Goal: Check status

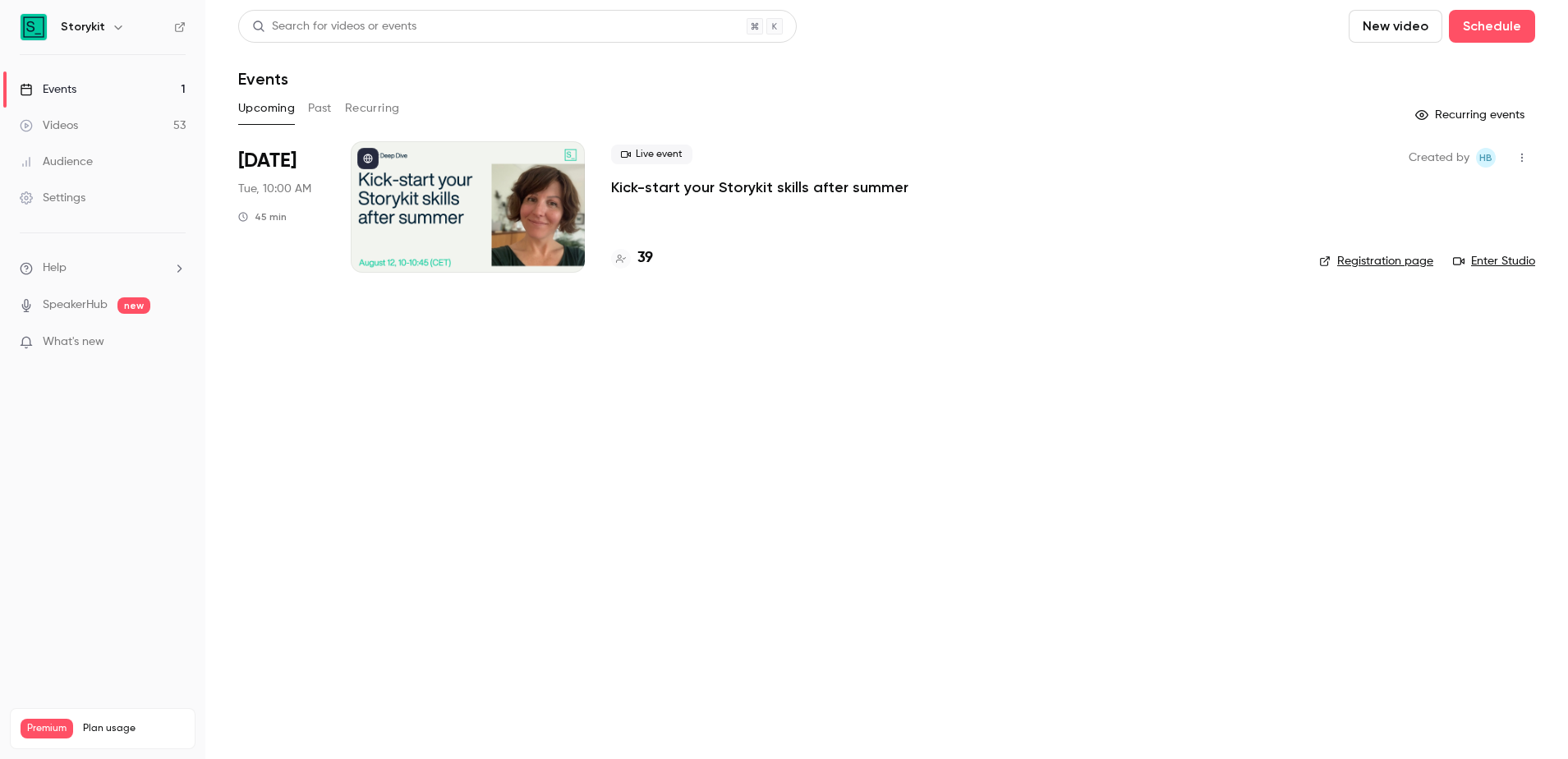
click at [457, 216] on div at bounding box center [467, 207] width 234 height 131
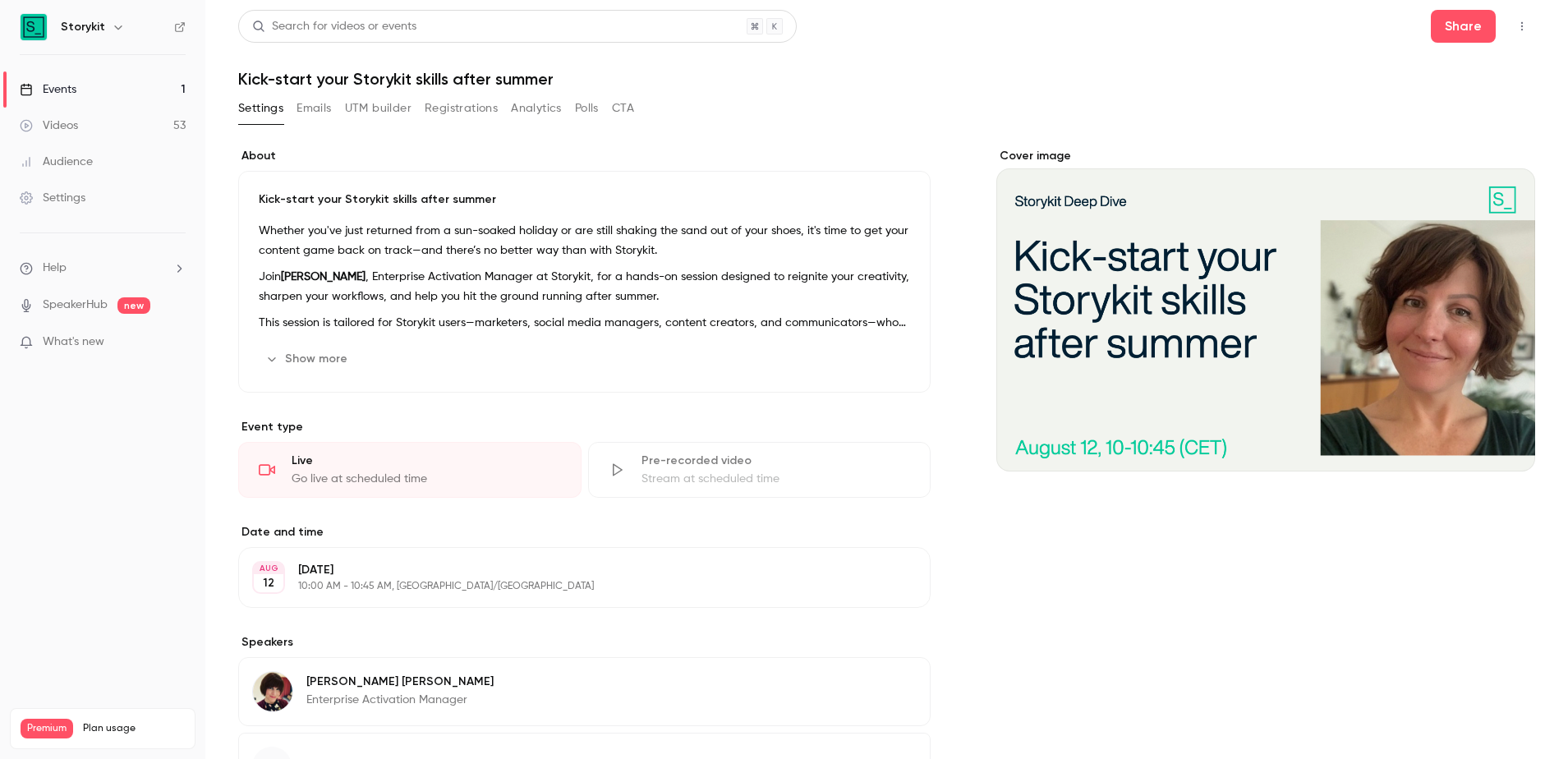
click at [460, 106] on button "Registrations" at bounding box center [461, 108] width 73 height 26
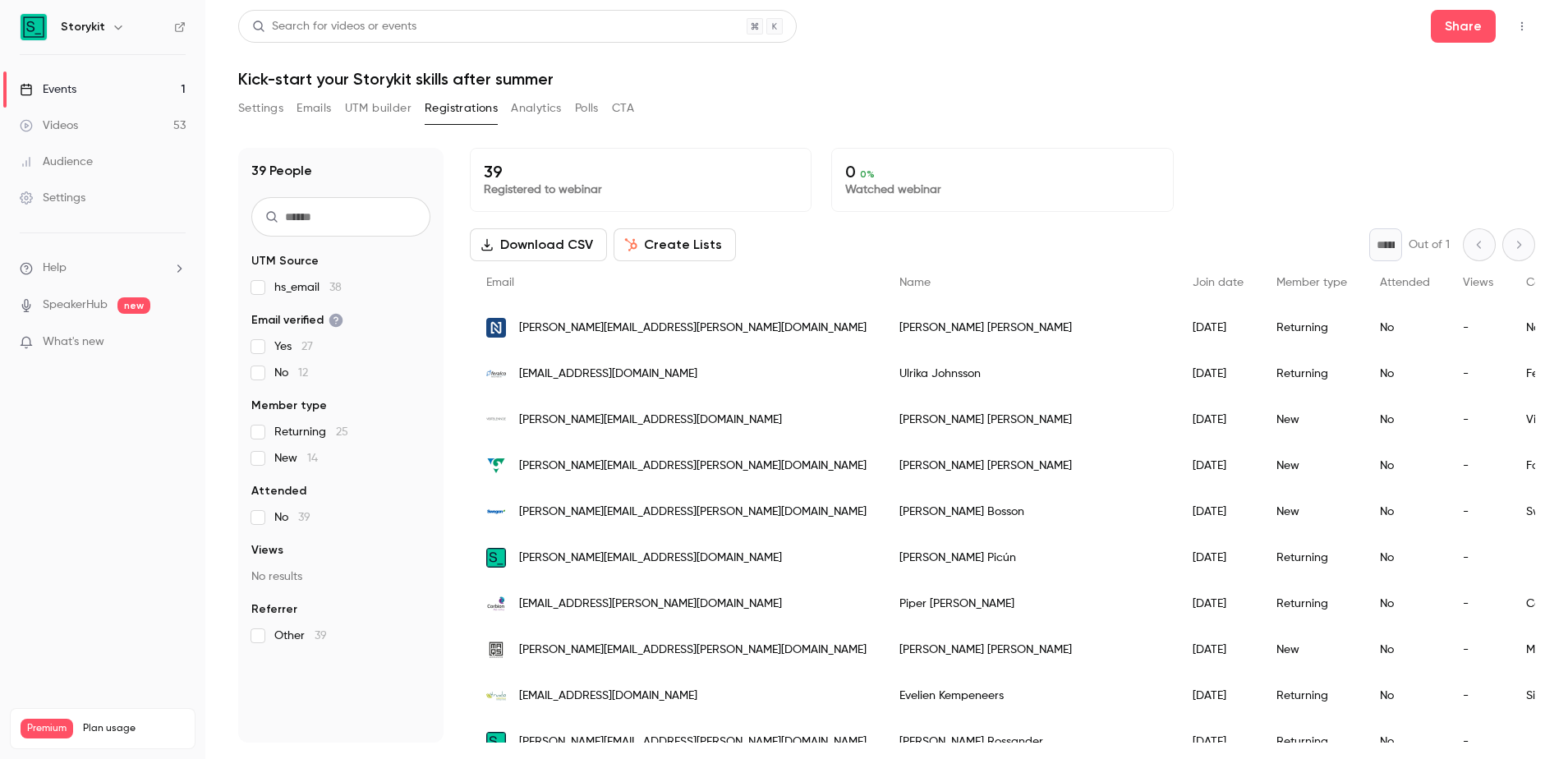
click at [1176, 319] on div "[DATE]" at bounding box center [1218, 328] width 84 height 46
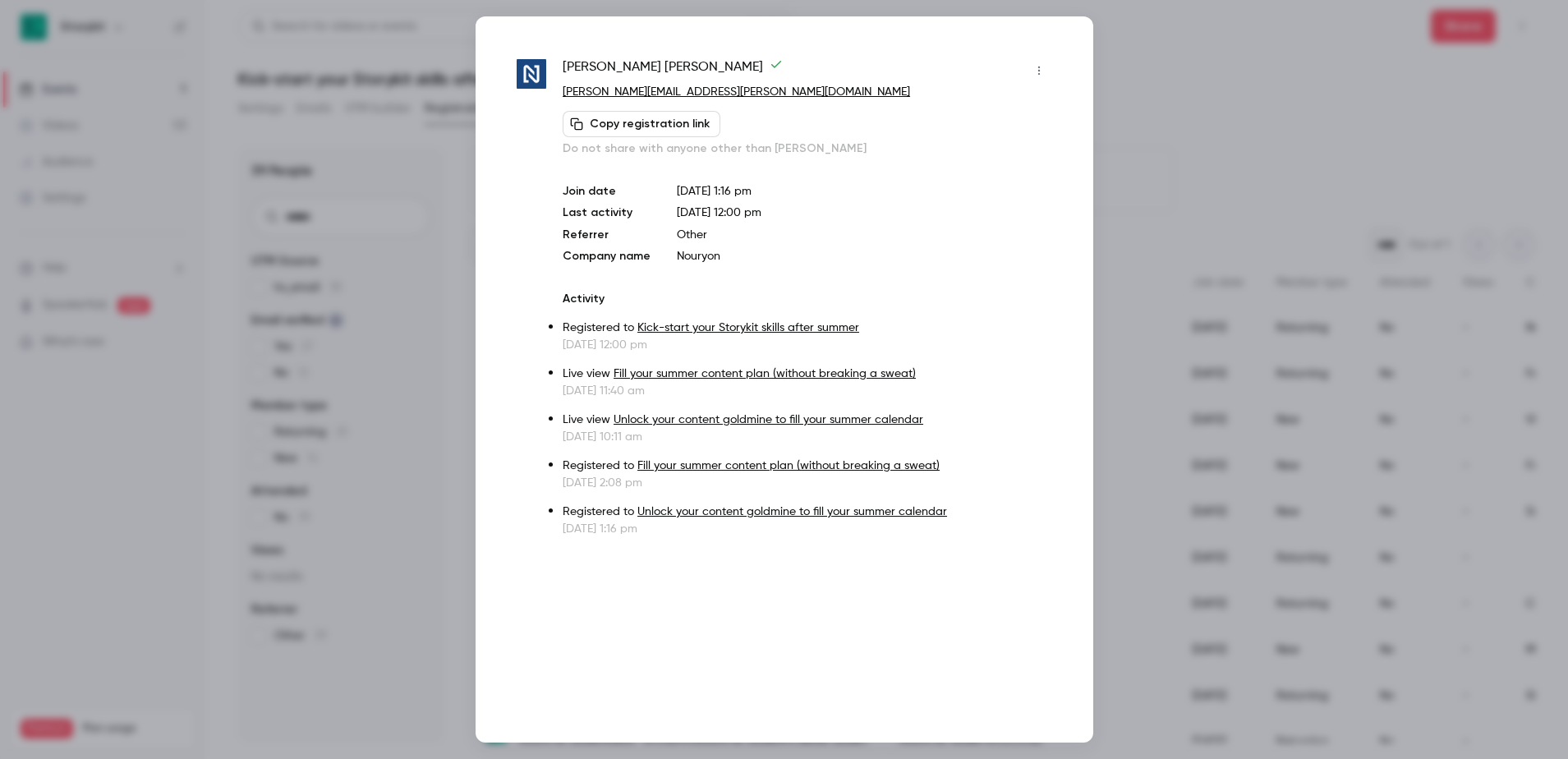
click at [1167, 230] on div at bounding box center [784, 380] width 1568 height 759
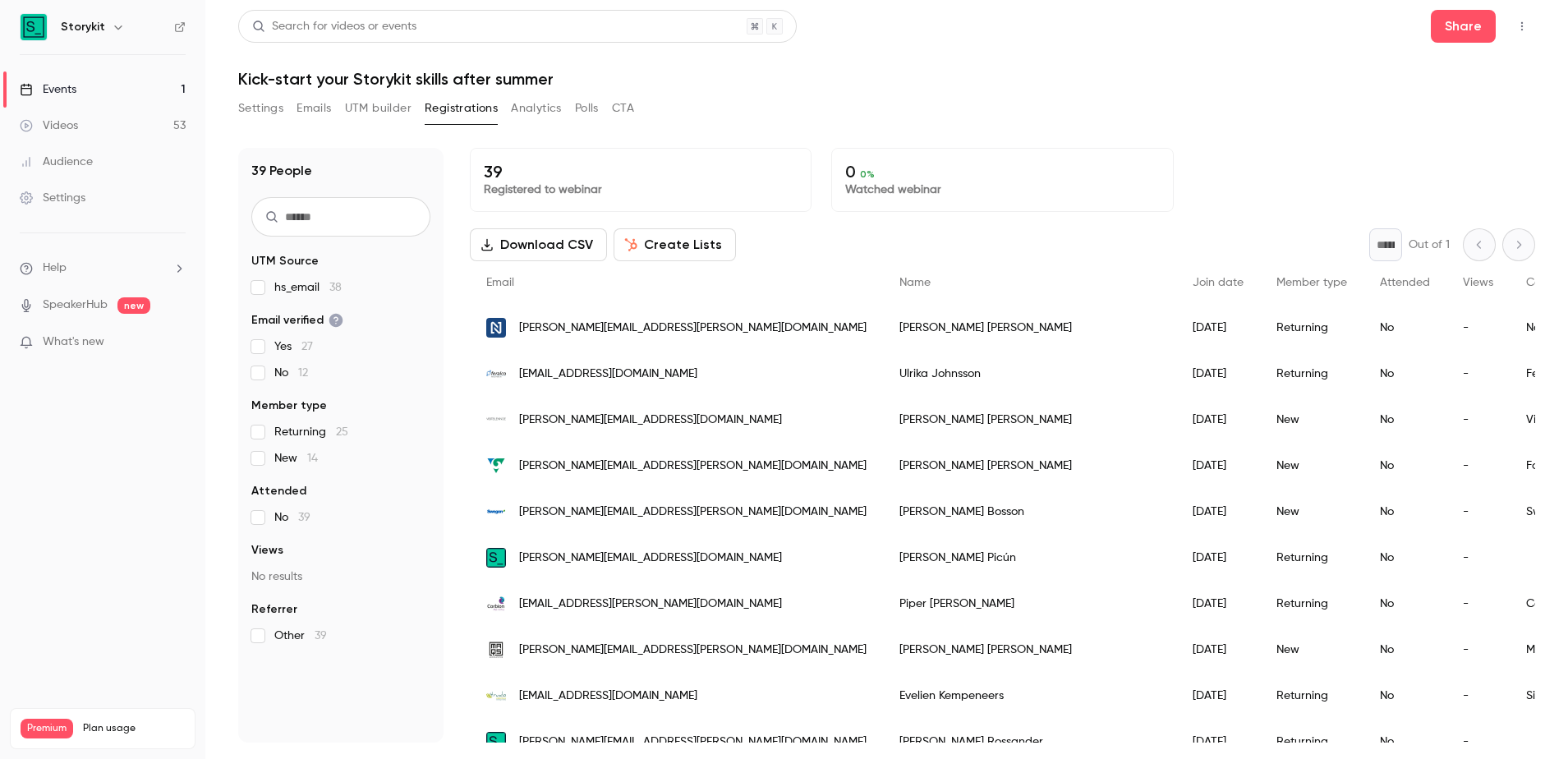
click at [1176, 369] on div "[DATE]" at bounding box center [1218, 374] width 84 height 46
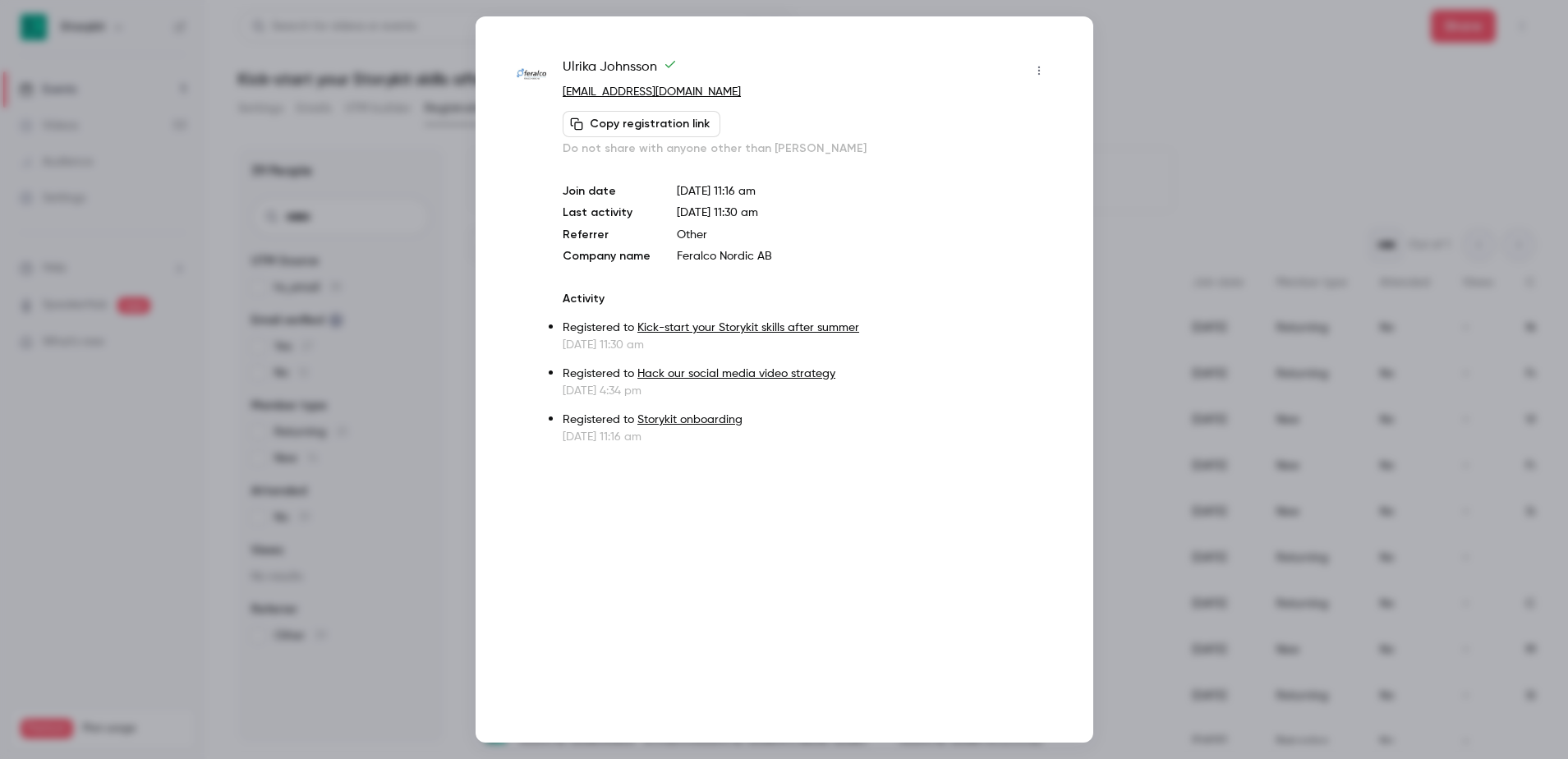
click at [1194, 187] on div at bounding box center [784, 380] width 1568 height 759
